Goal: Information Seeking & Learning: Learn about a topic

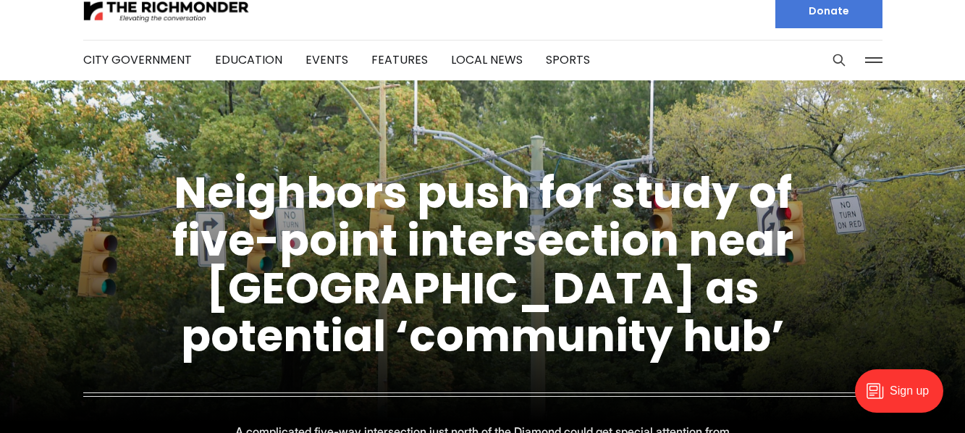
scroll to position [19, 0]
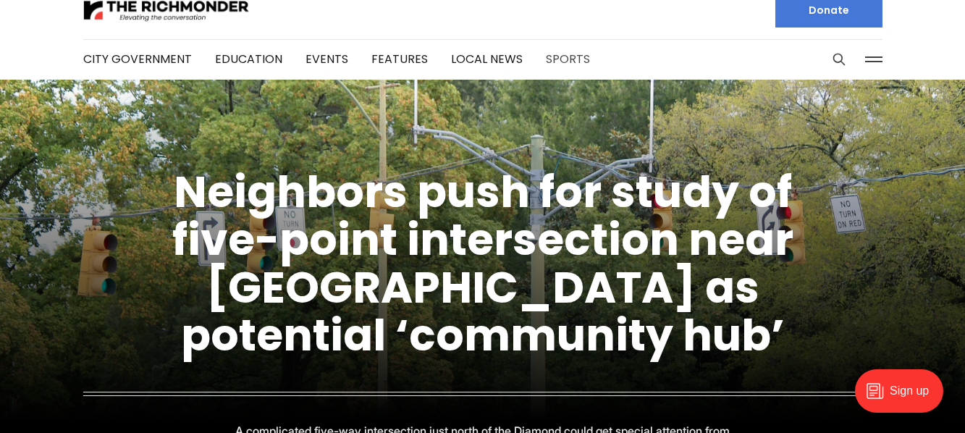
click at [566, 59] on link "Sports" at bounding box center [568, 59] width 44 height 17
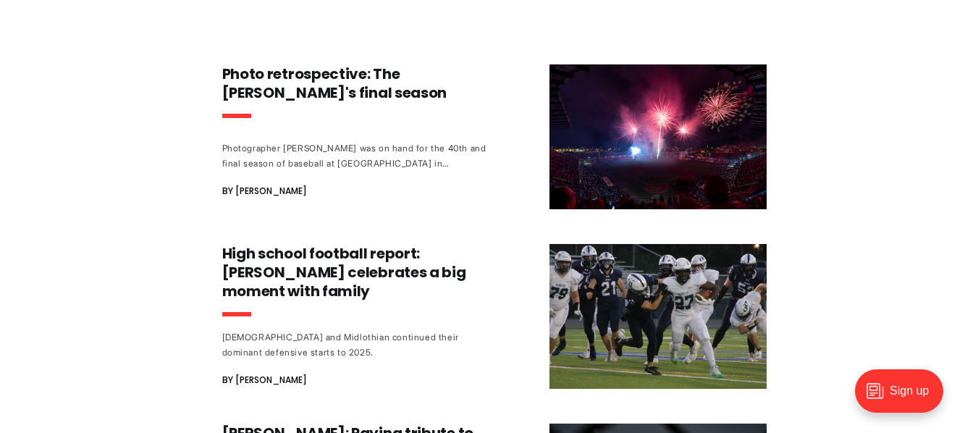
scroll to position [766, 0]
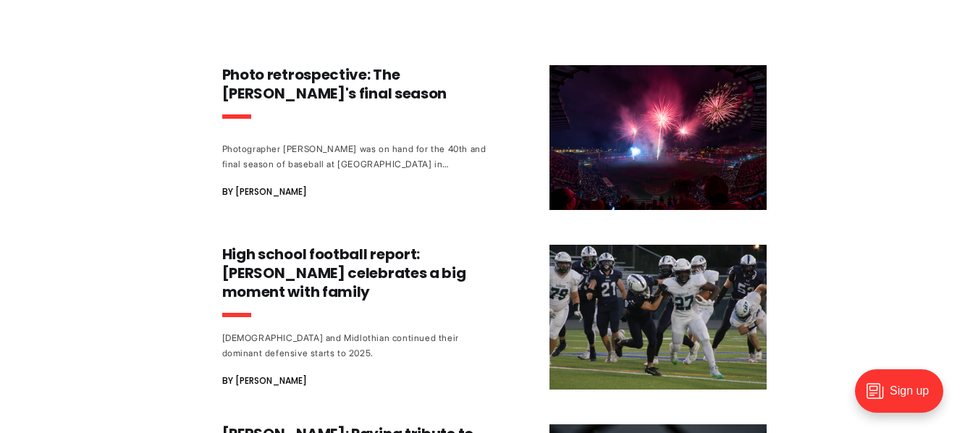
click at [350, 236] on div "Legendary Highland Springs coach George Lancaster made an impact on all who kne…" at bounding box center [482, 262] width 965 height 1727
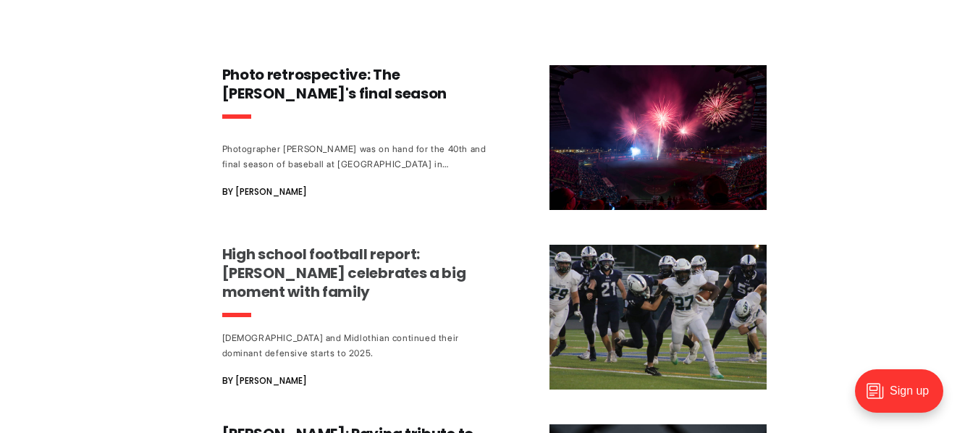
click at [348, 251] on h3 "High school football report: [PERSON_NAME] celebrates a big moment with family" at bounding box center [356, 273] width 269 height 56
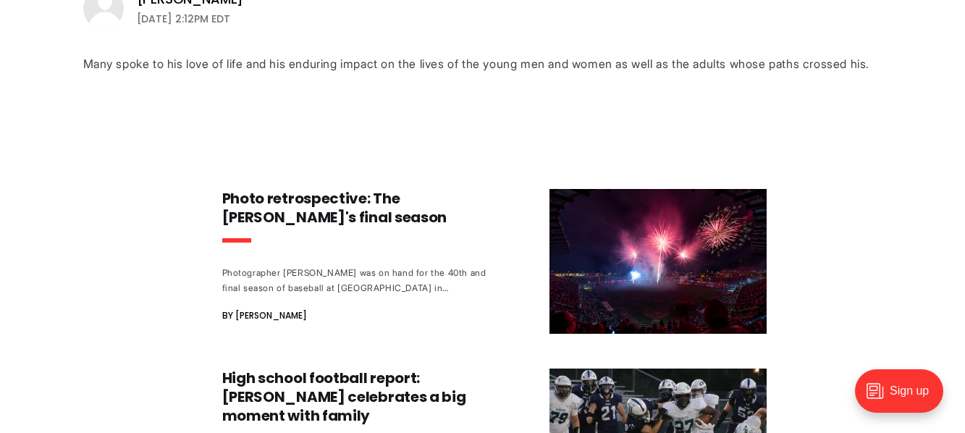
scroll to position [642, 0]
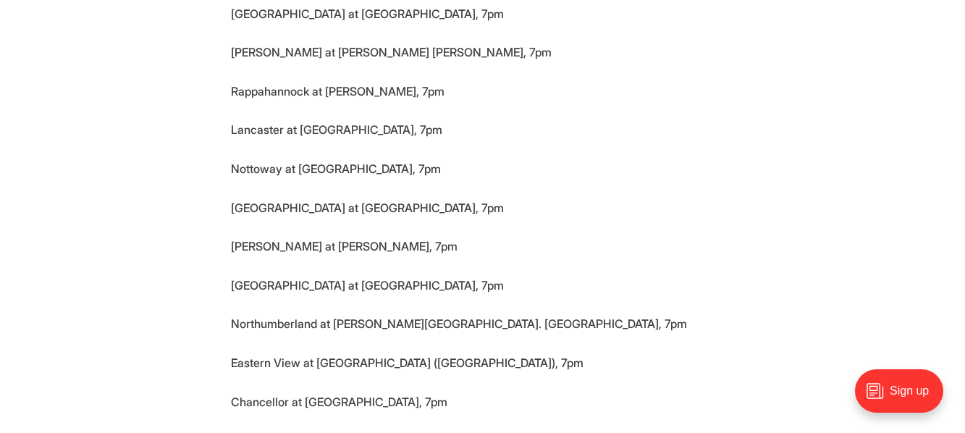
scroll to position [4508, 0]
